Goal: Book appointment/travel/reservation

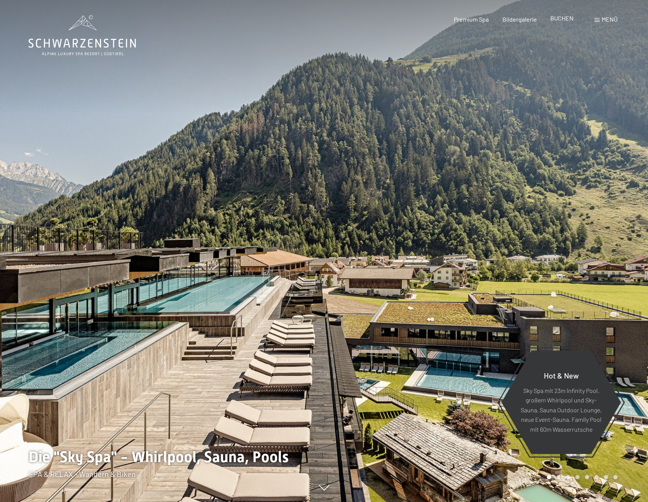
click at [561, 20] on span "BUCHEN" at bounding box center [561, 17] width 23 height 7
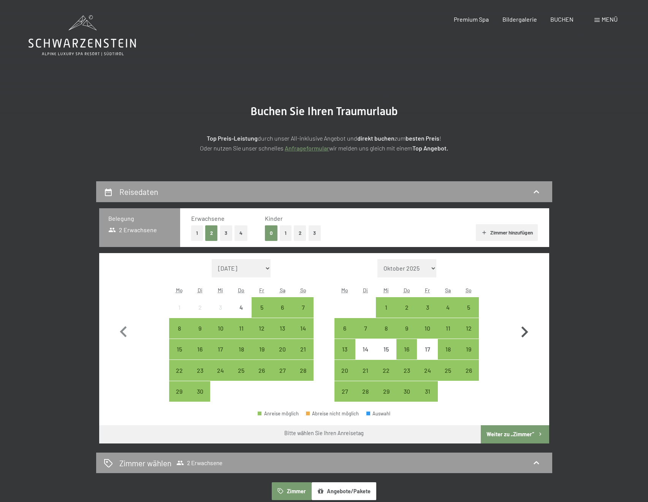
click at [524, 334] on icon "button" at bounding box center [525, 332] width 7 height 11
select select "2025-10-01"
select select "2025-11-01"
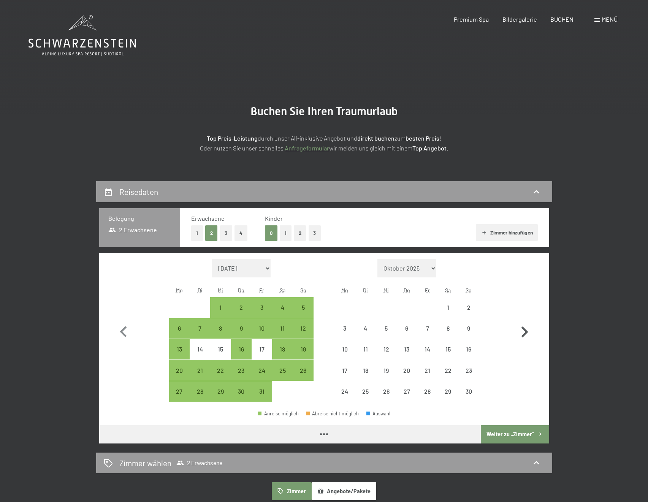
select select "2025-10-01"
select select "2025-11-01"
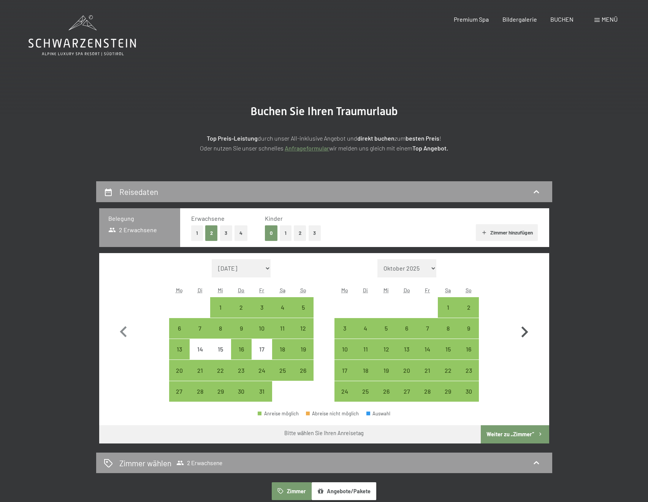
click at [524, 334] on icon "button" at bounding box center [525, 332] width 7 height 11
select select "2025-11-01"
select select "2025-12-01"
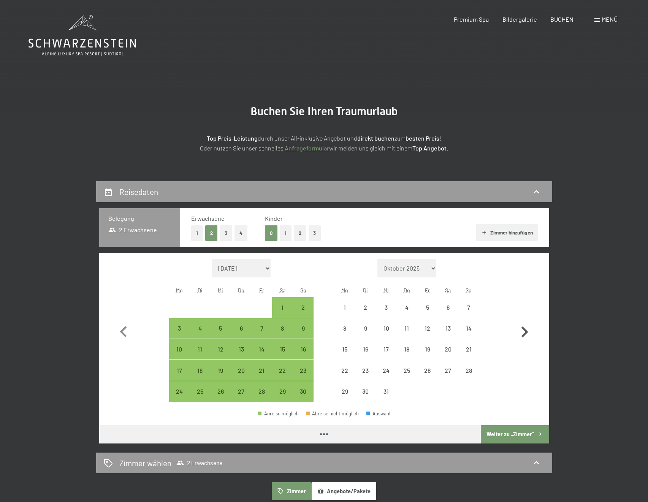
select select "2025-11-01"
select select "2025-12-01"
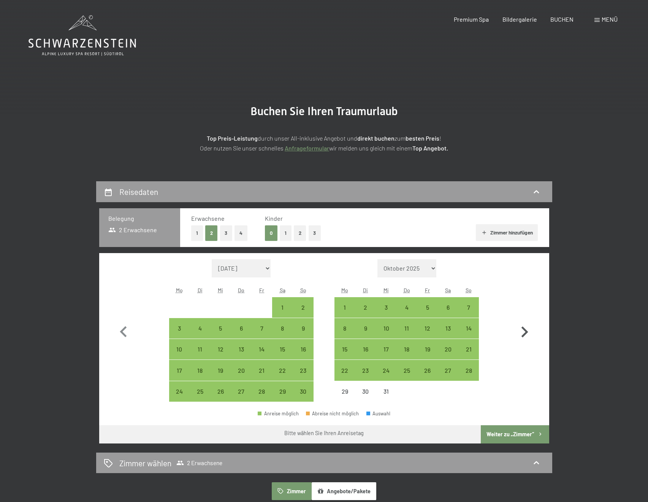
click at [524, 334] on icon "button" at bounding box center [525, 332] width 7 height 11
select select "2025-12-01"
select select "2026-01-01"
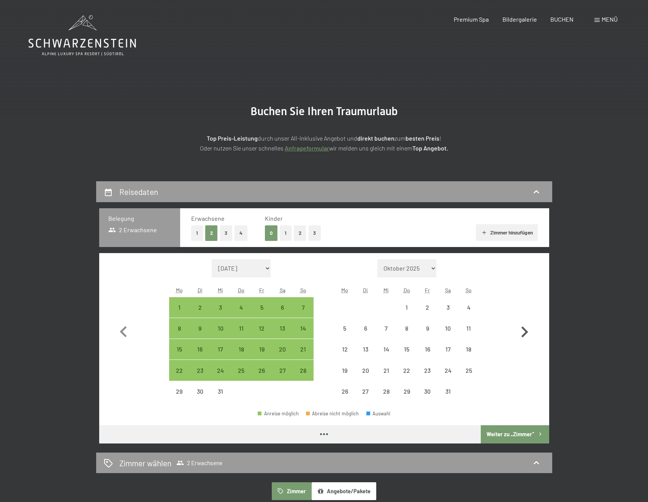
select select "2025-12-01"
select select "2026-01-01"
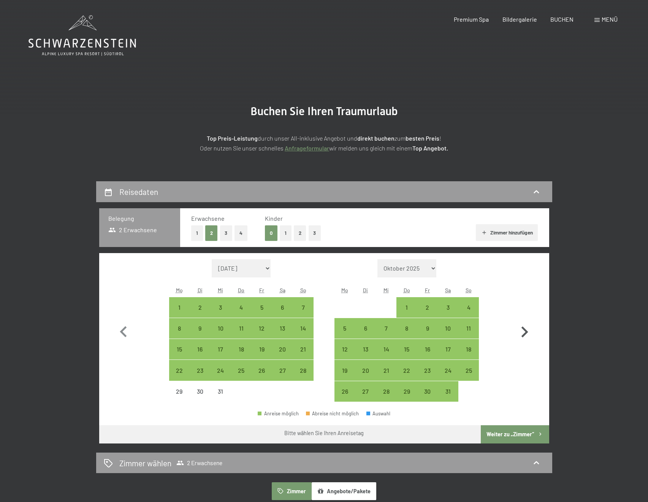
click at [524, 334] on icon "button" at bounding box center [525, 332] width 7 height 11
select select "2026-01-01"
select select "2026-02-01"
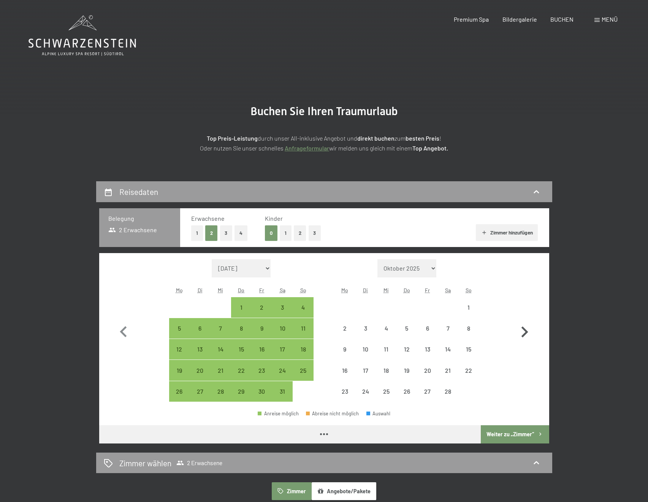
click at [524, 334] on icon "button" at bounding box center [525, 332] width 7 height 11
select select "2026-02-01"
select select "2026-03-01"
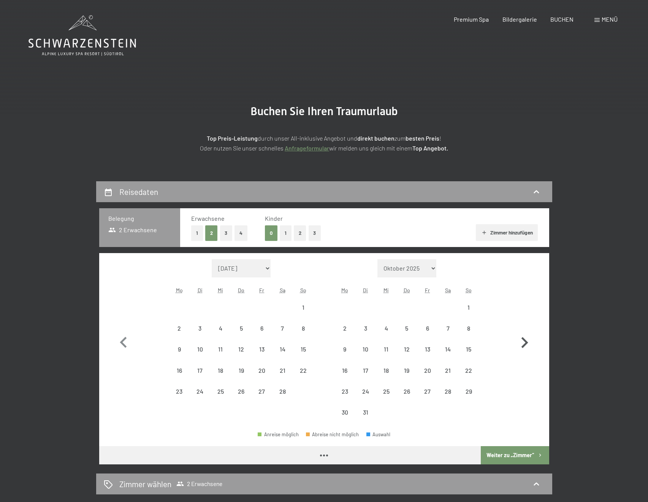
click at [524, 334] on icon "button" at bounding box center [525, 343] width 22 height 22
select select "2026-03-01"
select select "2026-04-01"
click at [524, 334] on icon "button" at bounding box center [525, 343] width 22 height 22
select select "2026-04-01"
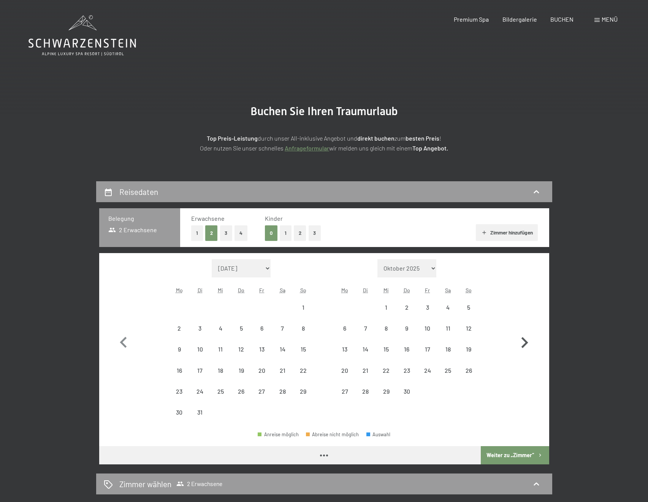
select select "2026-05-01"
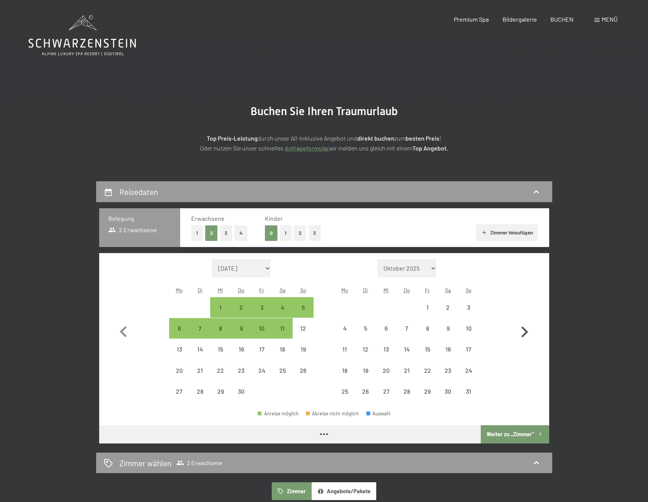
select select "2026-04-01"
select select "2026-05-01"
click at [524, 334] on icon "button" at bounding box center [525, 332] width 7 height 11
select select "2026-05-01"
select select "2026-06-01"
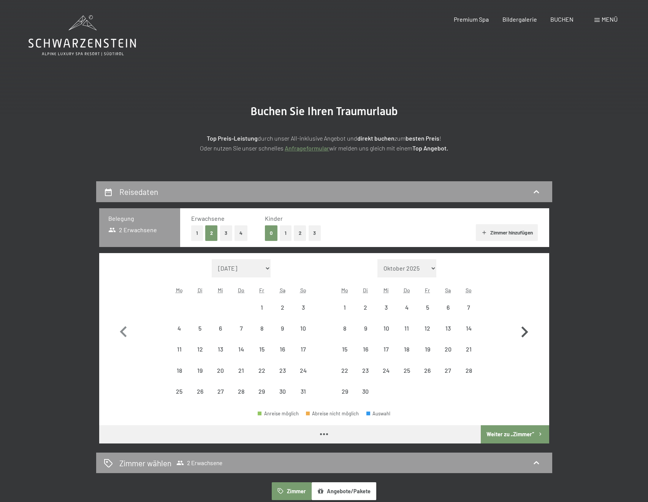
select select "2026-05-01"
select select "2026-06-01"
click at [524, 334] on icon "button" at bounding box center [525, 332] width 7 height 11
select select "2026-06-01"
select select "2026-07-01"
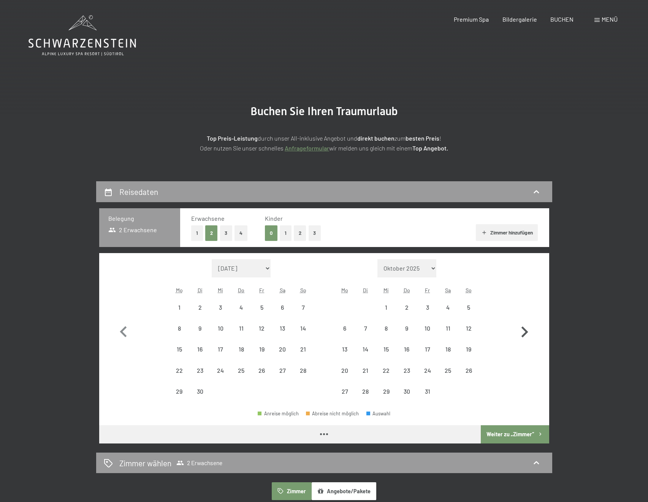
select select "2026-06-01"
select select "2026-07-01"
click at [124, 331] on icon "button" at bounding box center [124, 332] width 22 height 22
select select "2026-05-01"
select select "2026-06-01"
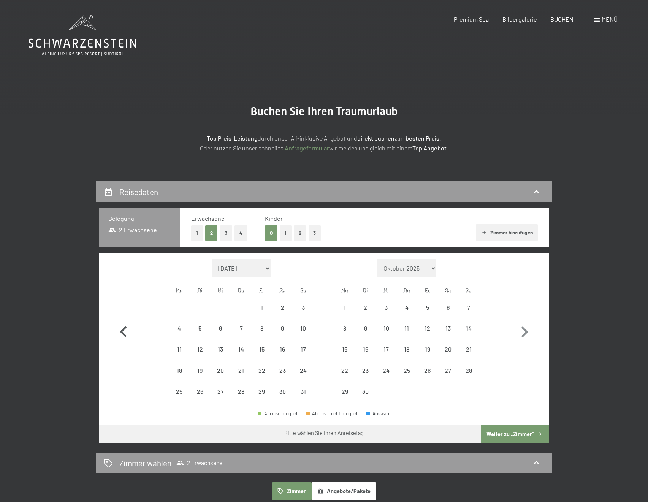
click at [124, 331] on icon "button" at bounding box center [124, 332] width 22 height 22
select select "2026-04-01"
select select "2026-05-01"
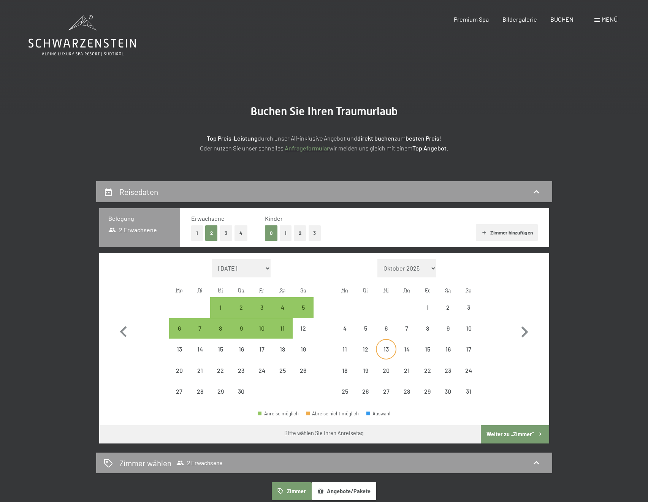
click at [387, 353] on div "13" at bounding box center [386, 355] width 19 height 19
select select "2026-04-01"
select select "2026-05-01"
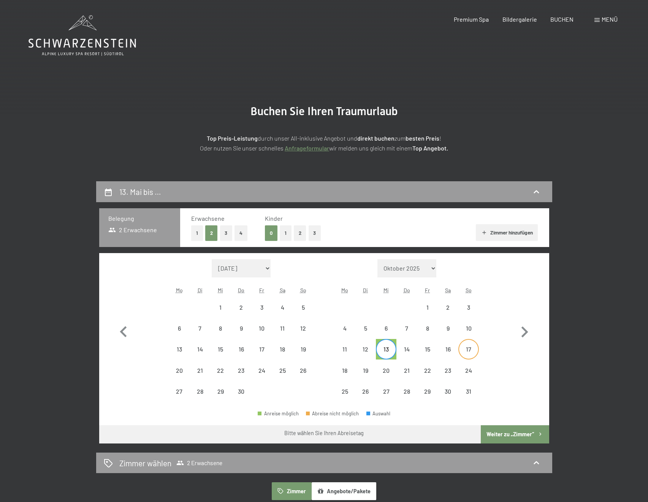
click at [467, 353] on div "17" at bounding box center [468, 355] width 19 height 19
select select "2026-04-01"
select select "2026-05-01"
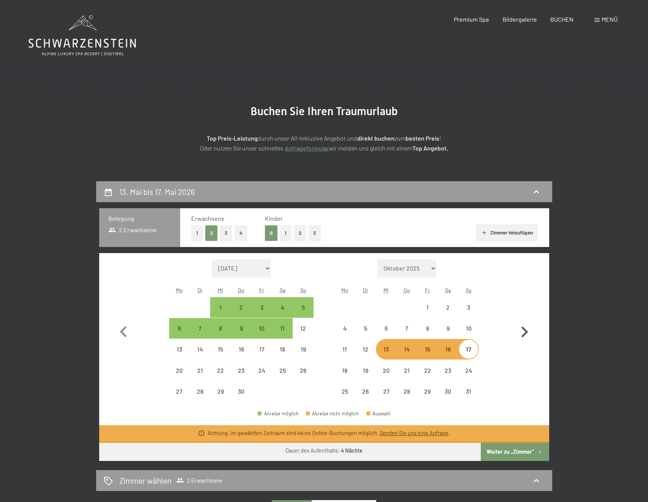
click at [524, 332] on icon "button" at bounding box center [525, 332] width 22 height 22
select select "2026-05-01"
select select "2026-06-01"
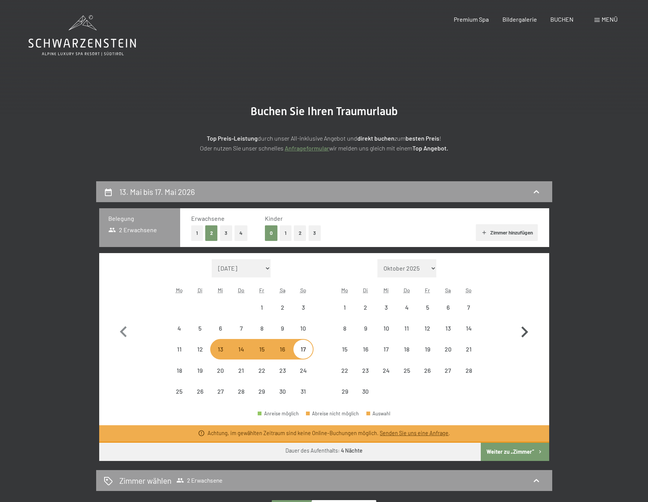
click at [524, 332] on icon "button" at bounding box center [525, 332] width 22 height 22
select select "2026-06-01"
select select "2026-07-01"
click at [524, 332] on icon "button" at bounding box center [525, 332] width 22 height 22
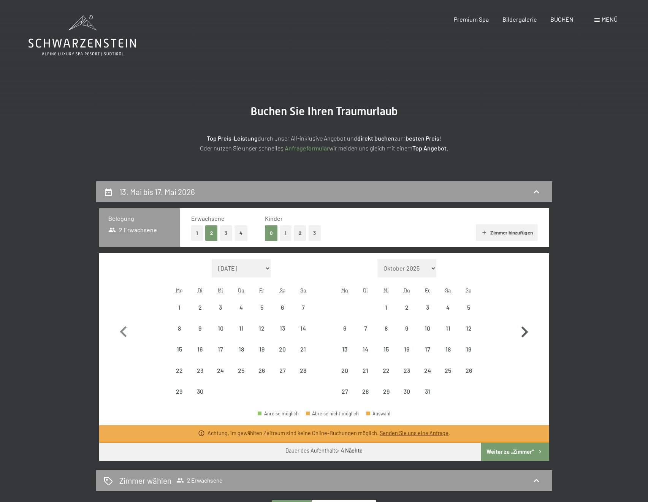
select select "2026-08-01"
select select "2026-09-01"
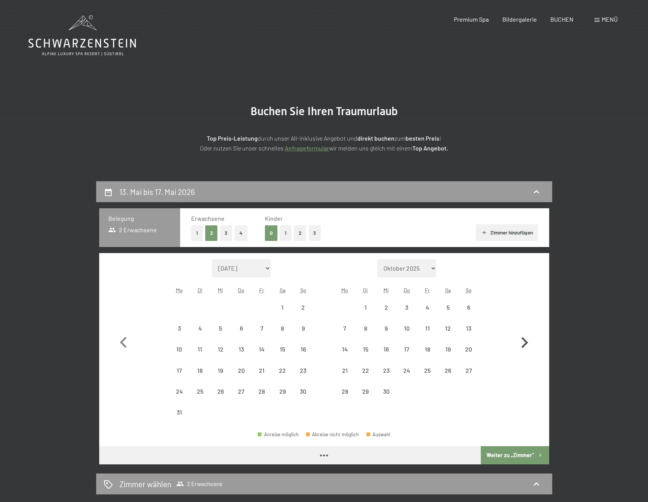
click at [524, 332] on icon "button" at bounding box center [525, 343] width 22 height 22
select select "2026-09-01"
select select "2026-10-01"
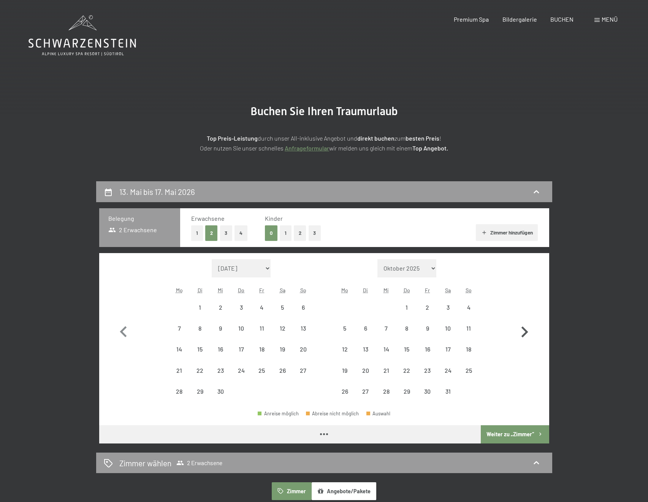
click at [524, 332] on icon "button" at bounding box center [525, 332] width 22 height 22
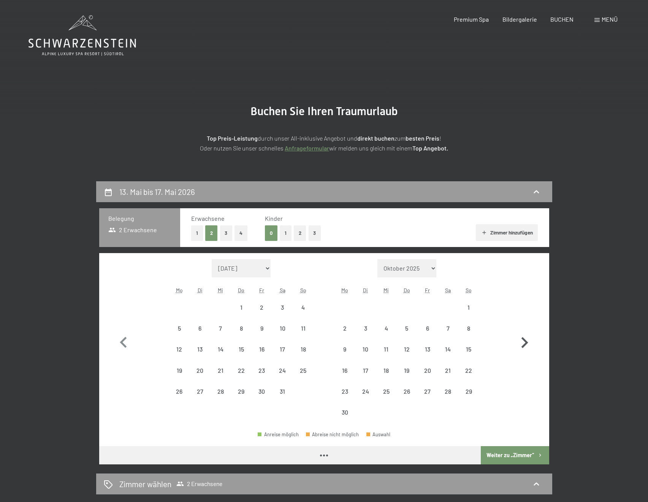
select select "2026-10-01"
select select "2026-11-01"
click at [524, 332] on icon "button" at bounding box center [525, 343] width 22 height 22
select select "2026-11-01"
select select "2026-12-01"
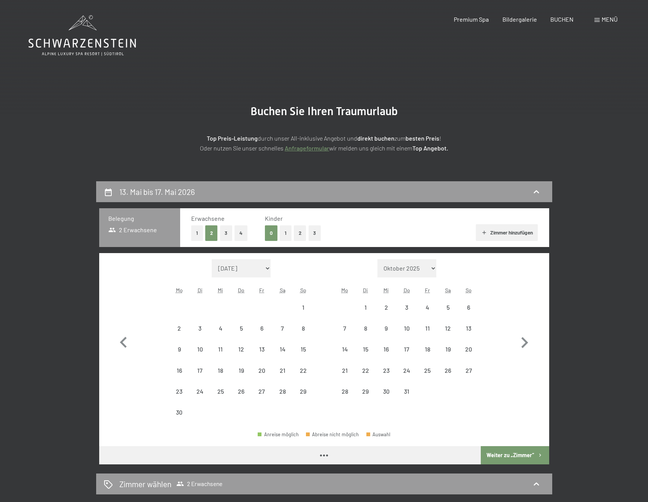
select select "2026-11-01"
select select "2026-12-01"
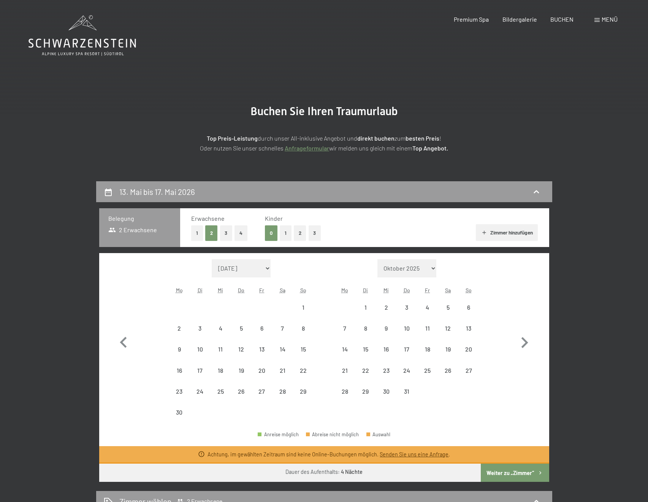
click at [132, 46] on icon at bounding box center [83, 35] width 108 height 41
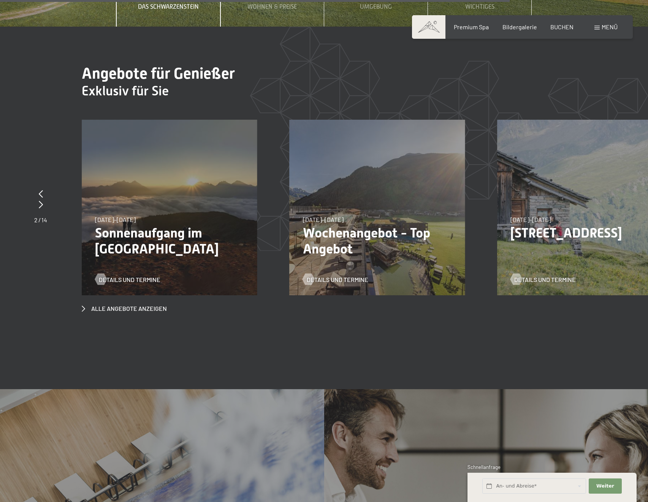
scroll to position [2965, 0]
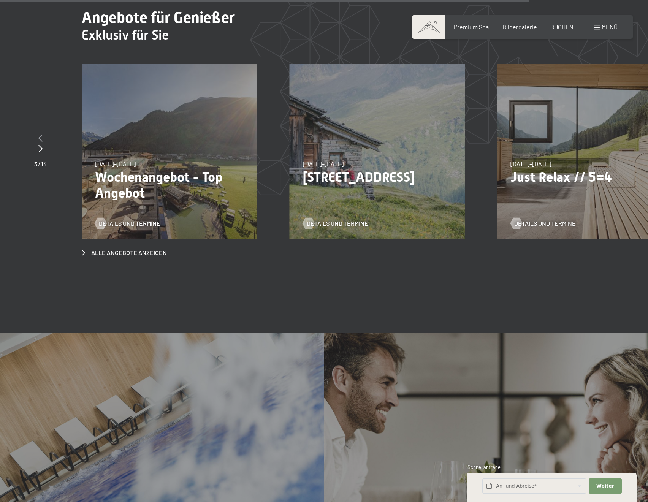
click at [38, 133] on div at bounding box center [40, 138] width 13 height 11
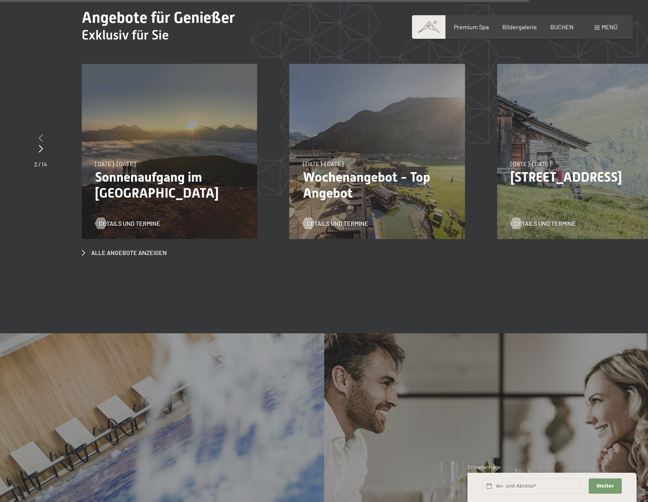
click at [38, 133] on div at bounding box center [40, 138] width 13 height 11
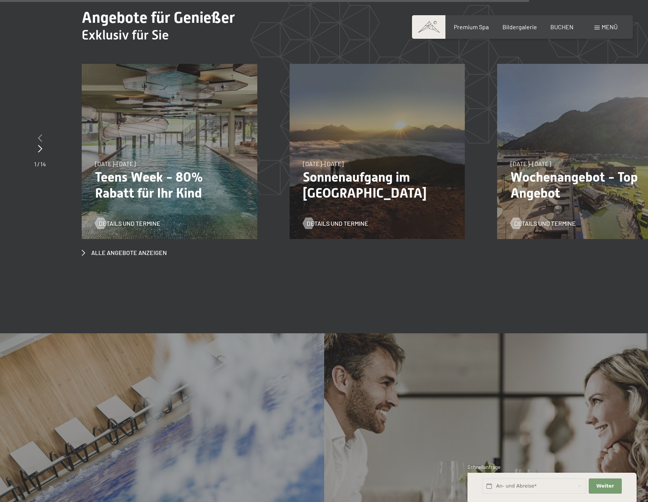
click at [38, 134] on icon at bounding box center [40, 138] width 4 height 8
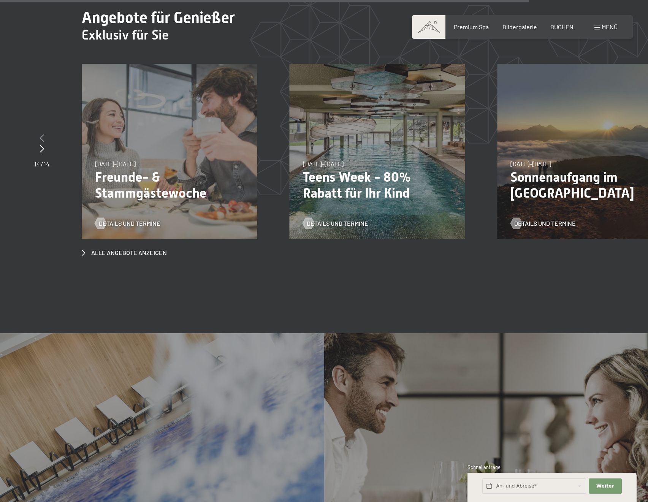
click at [38, 133] on div at bounding box center [41, 138] width 15 height 11
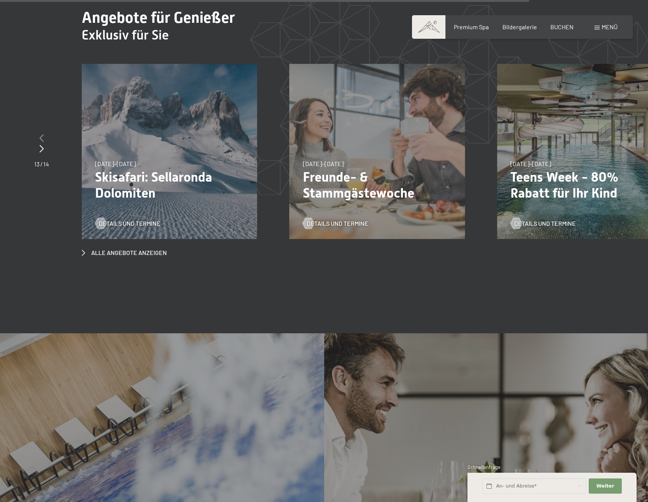
click at [38, 133] on div at bounding box center [41, 138] width 15 height 11
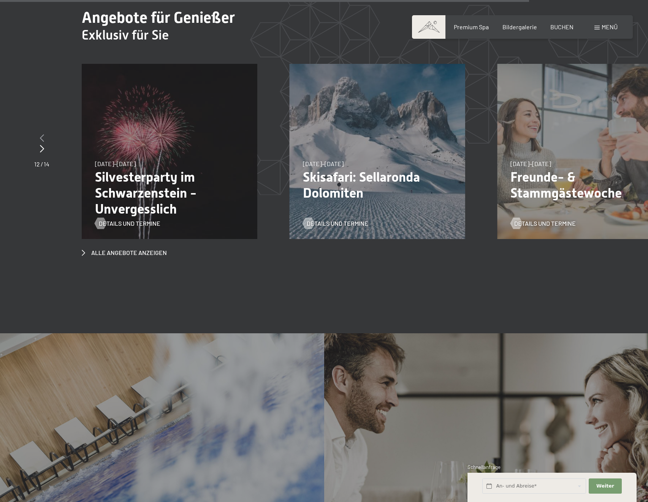
click at [38, 133] on div at bounding box center [41, 138] width 15 height 11
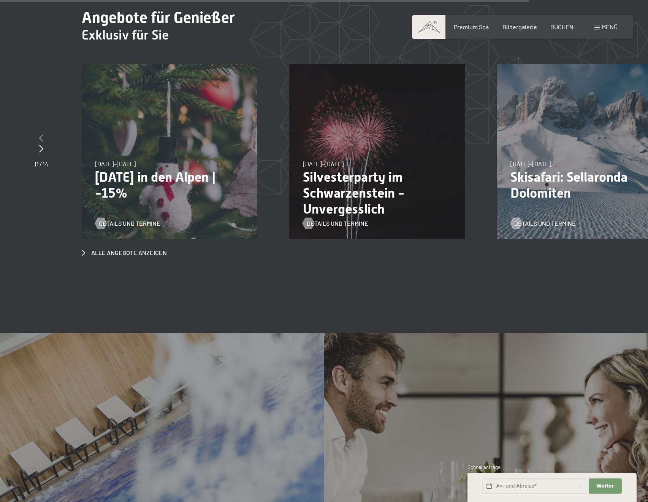
click at [38, 133] on div at bounding box center [41, 138] width 14 height 11
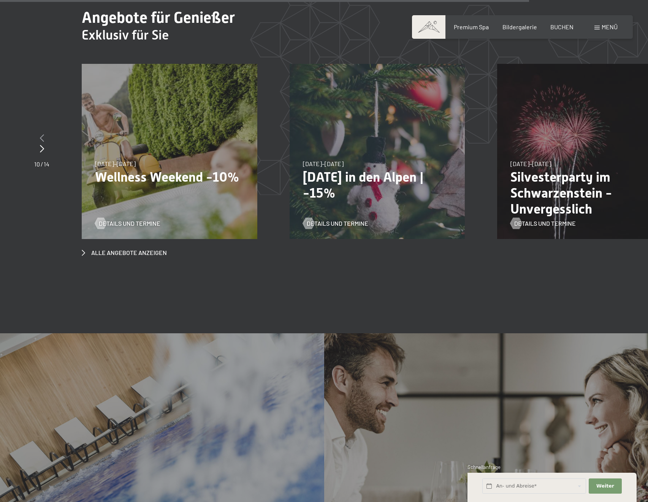
click at [38, 133] on div at bounding box center [41, 138] width 15 height 11
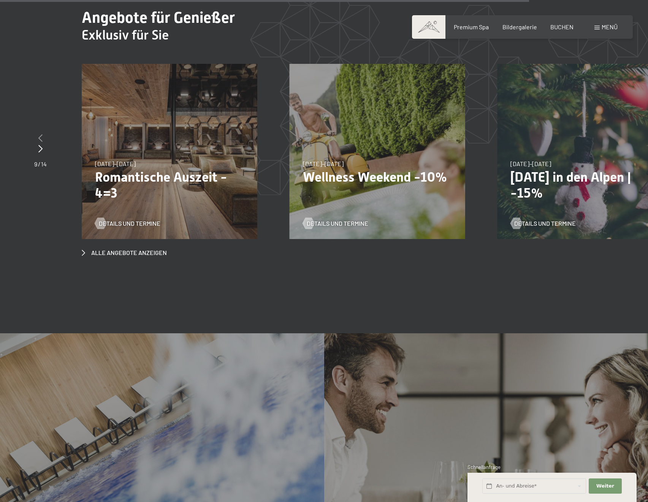
click at [38, 133] on div at bounding box center [40, 138] width 13 height 11
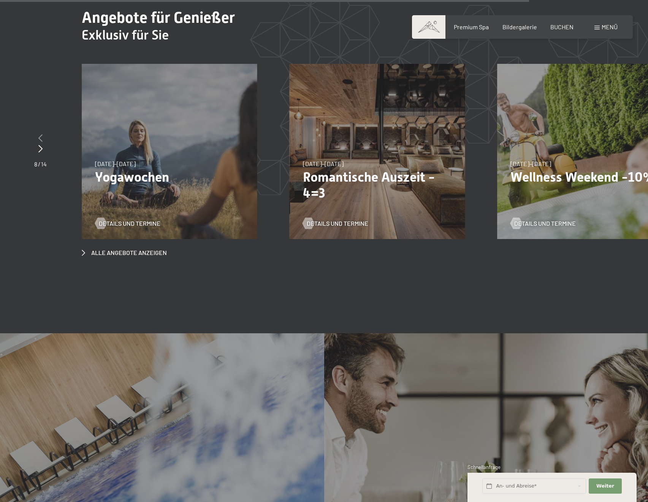
click at [38, 133] on div at bounding box center [40, 138] width 13 height 11
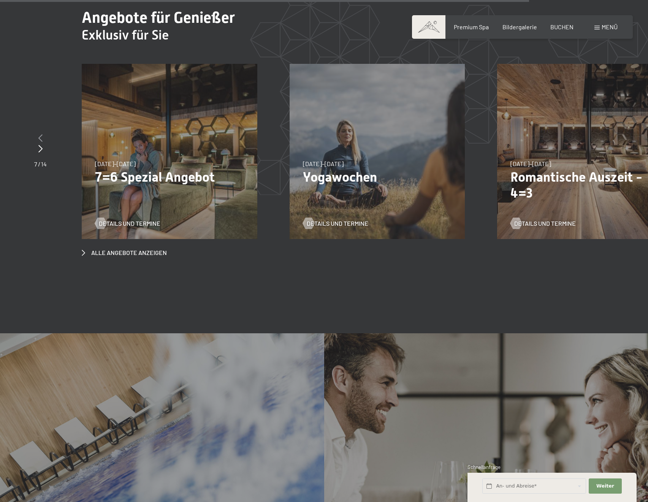
click at [38, 134] on icon at bounding box center [40, 138] width 4 height 8
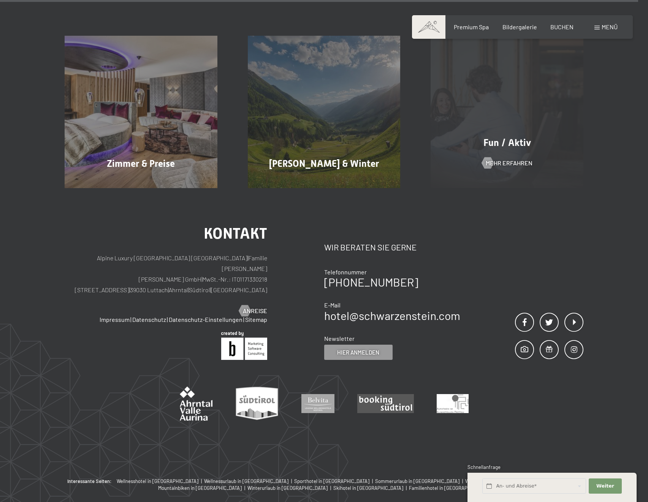
scroll to position [3649, 0]
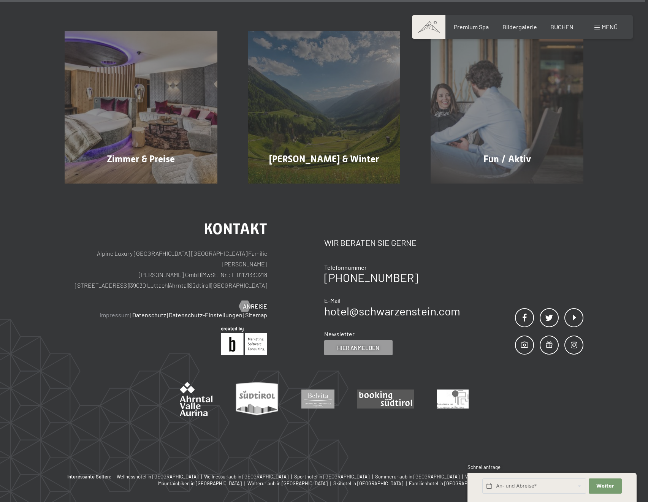
click at [119, 311] on link "Impressum" at bounding box center [115, 314] width 30 height 7
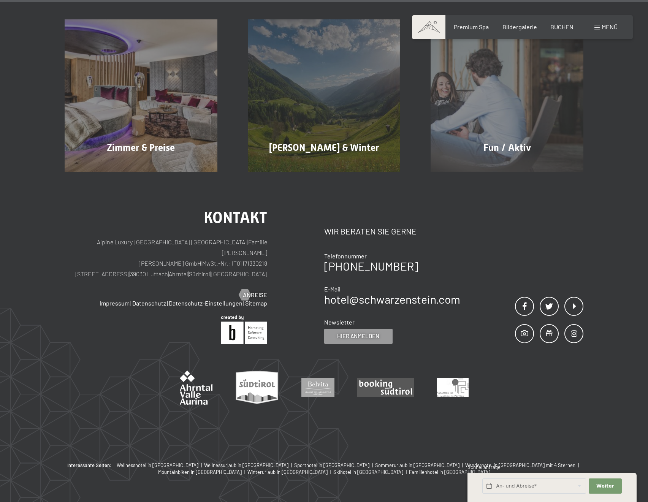
scroll to position [1044, 0]
